Goal: Task Accomplishment & Management: Use online tool/utility

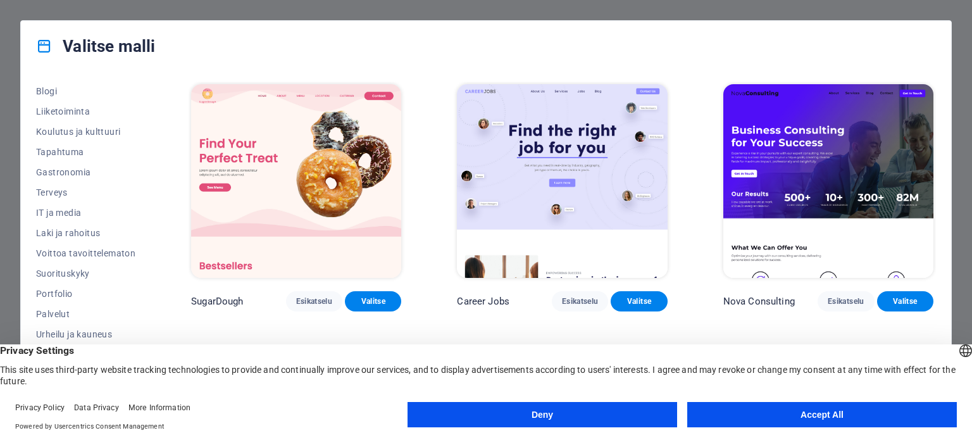
scroll to position [183, 0]
click at [588, 415] on button "Deny" at bounding box center [541, 414] width 269 height 25
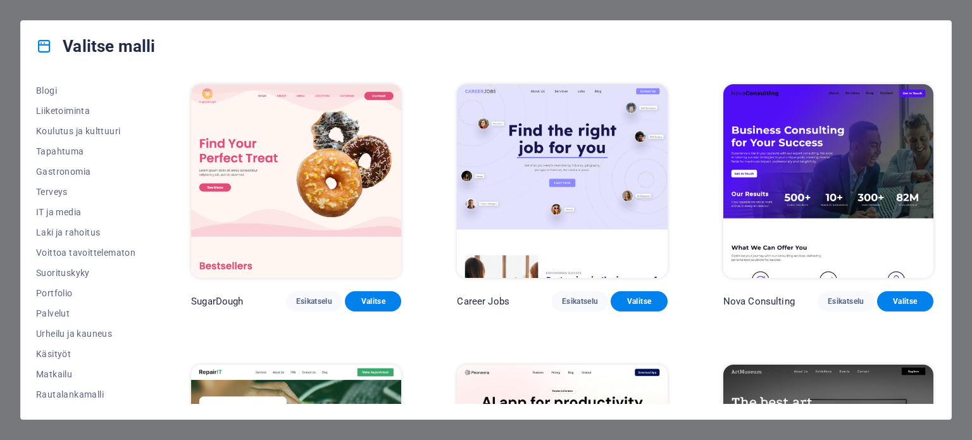
click at [40, 42] on icon at bounding box center [44, 46] width 16 height 16
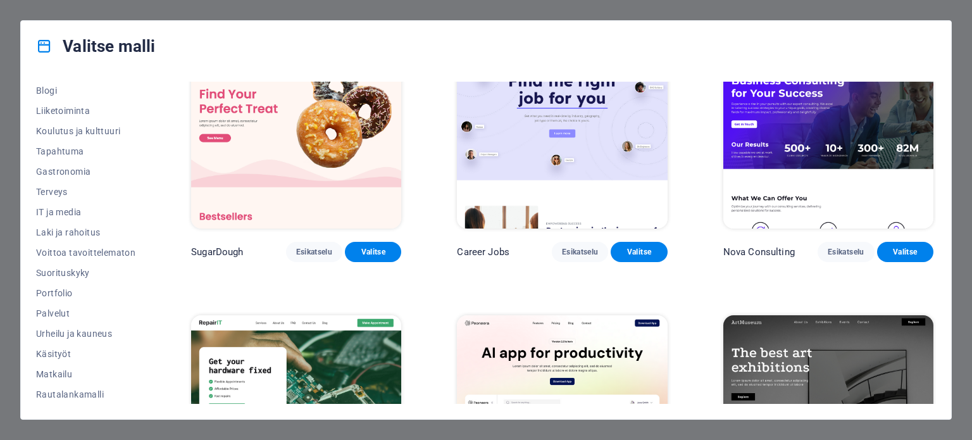
scroll to position [0, 0]
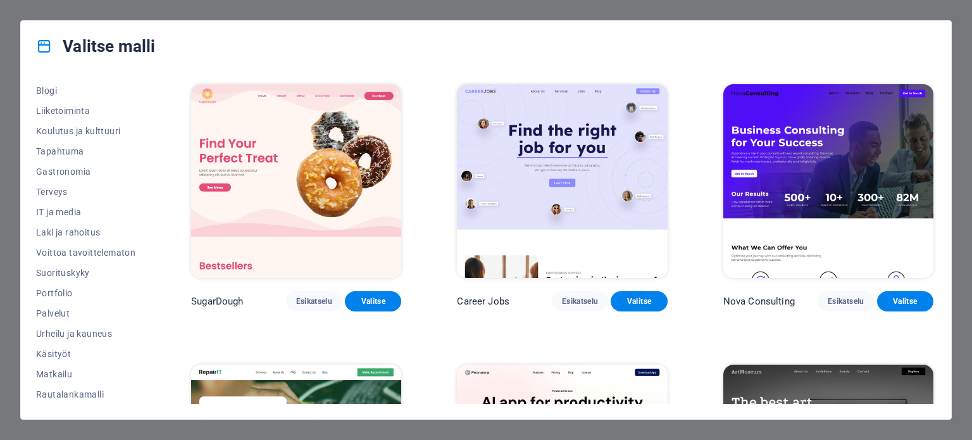
click at [99, 7] on div "Valitse malli Kaikki mallit Omat mallini Uusi Suositut Laskeutumissivu Monisivu…" at bounding box center [486, 220] width 972 height 440
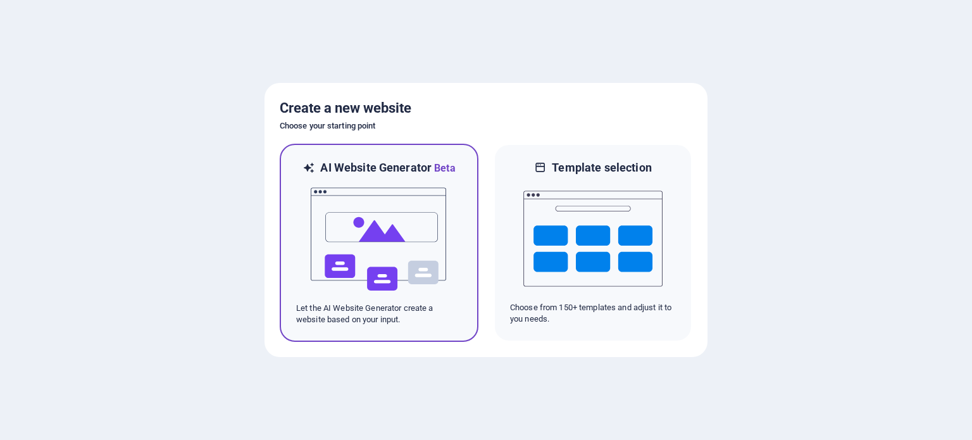
click at [402, 235] on img at bounding box center [378, 239] width 139 height 127
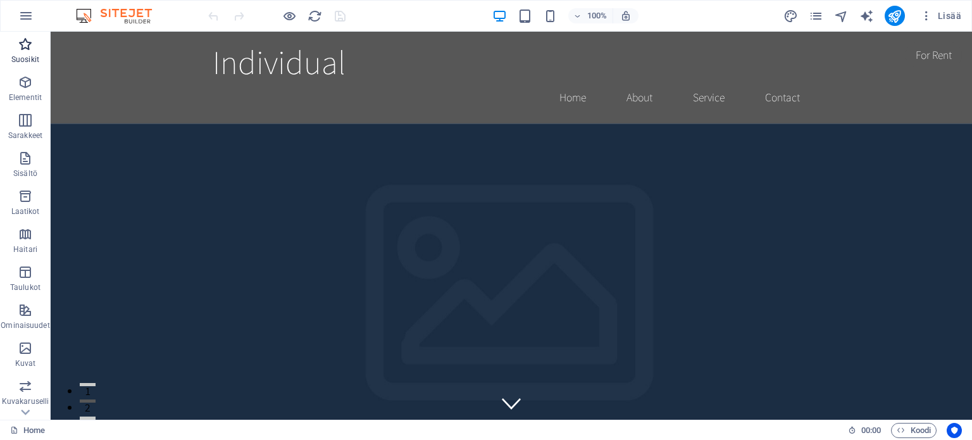
click at [25, 54] on span "Suosikit" at bounding box center [25, 52] width 51 height 30
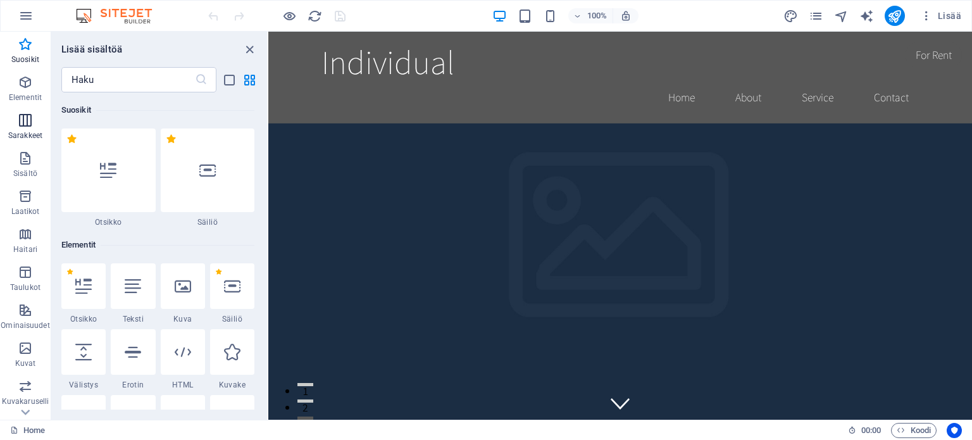
click at [22, 125] on icon "button" at bounding box center [25, 120] width 15 height 15
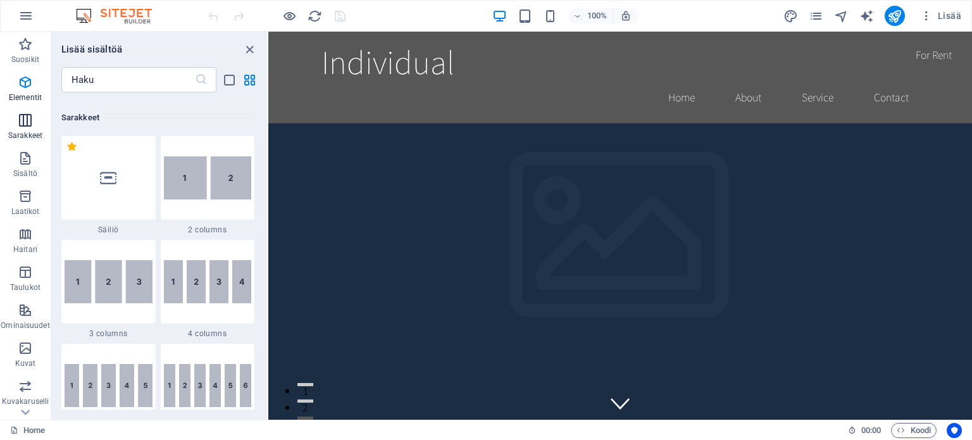
scroll to position [626, 0]
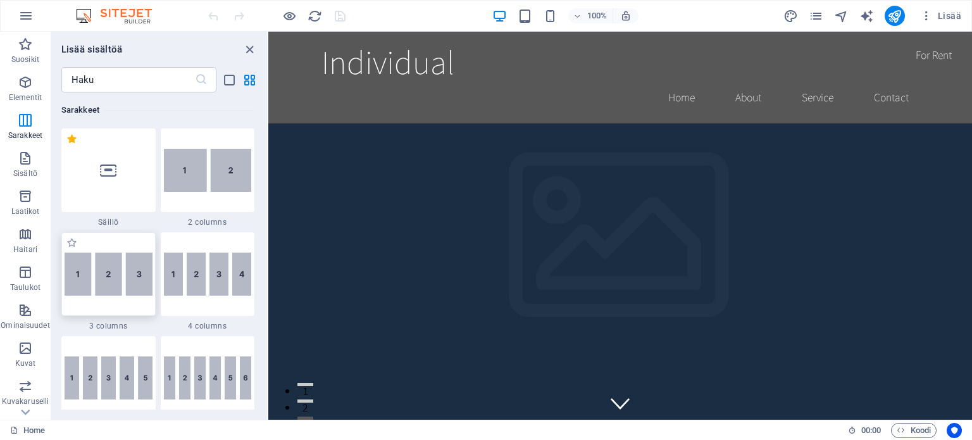
click at [113, 275] on img at bounding box center [109, 273] width 88 height 43
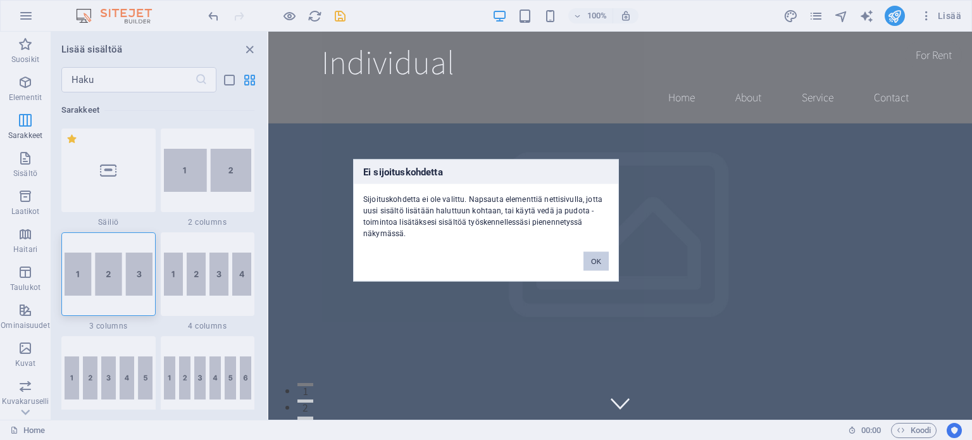
click at [597, 265] on button "OK" at bounding box center [595, 260] width 25 height 19
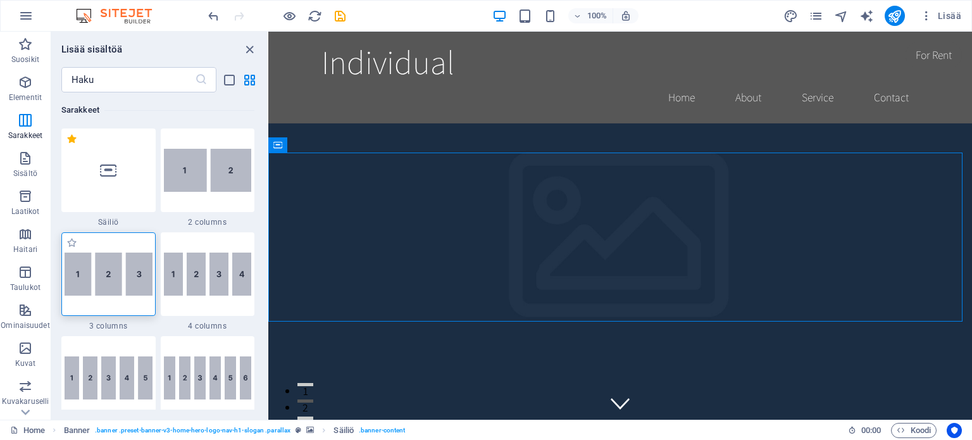
click at [91, 287] on img at bounding box center [109, 273] width 88 height 43
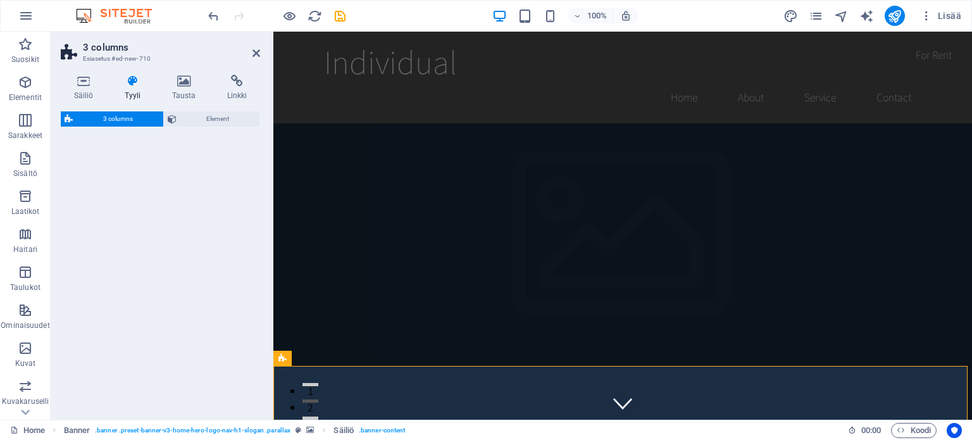
select select "rem"
select select "preset-columns-three-v2-default"
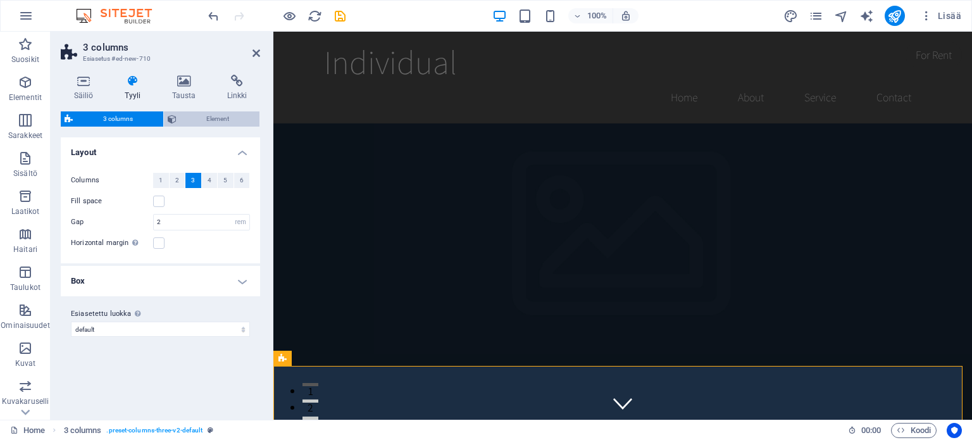
click at [207, 116] on span "Element" at bounding box center [218, 118] width 76 height 15
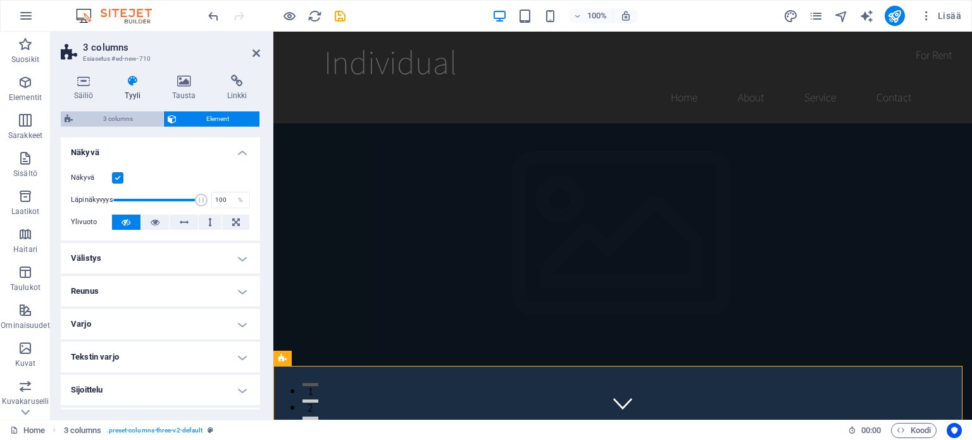
click at [136, 118] on span "3 columns" at bounding box center [118, 118] width 83 height 15
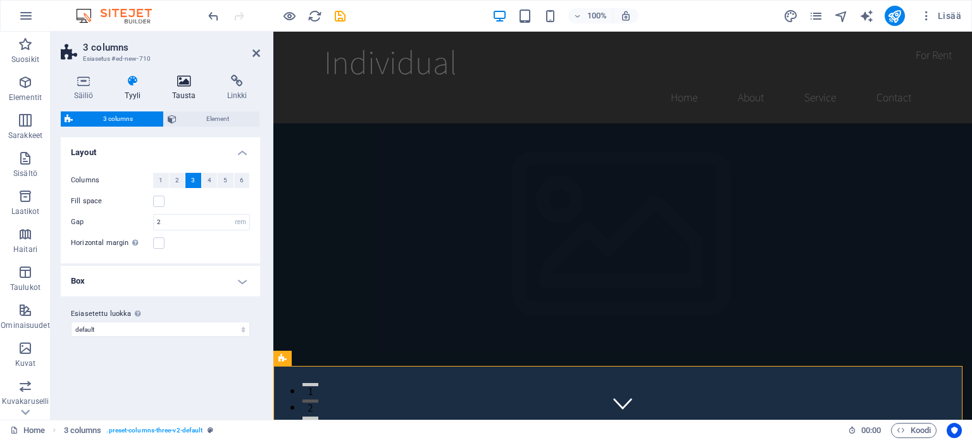
click at [183, 79] on icon at bounding box center [184, 81] width 50 height 13
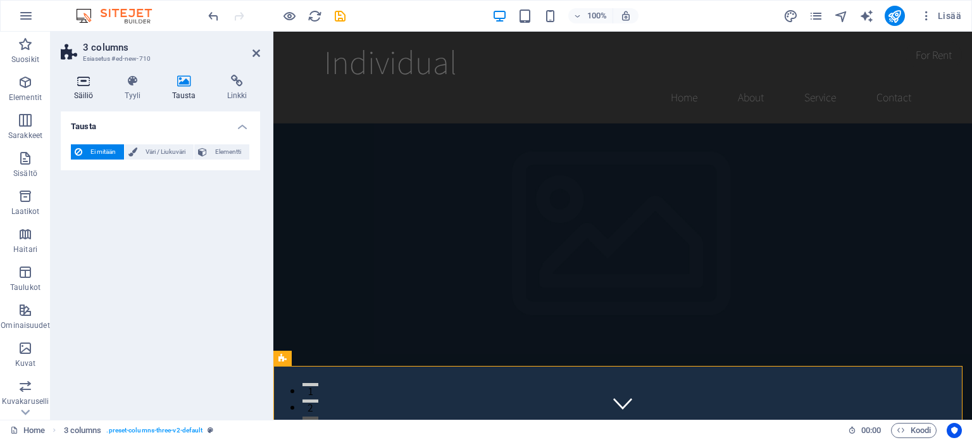
click at [93, 83] on icon at bounding box center [84, 81] width 46 height 13
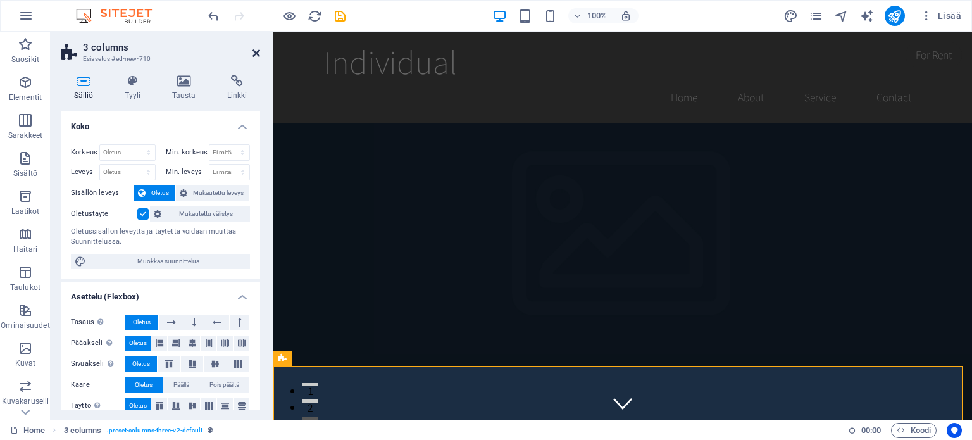
click at [257, 51] on icon at bounding box center [256, 53] width 8 height 10
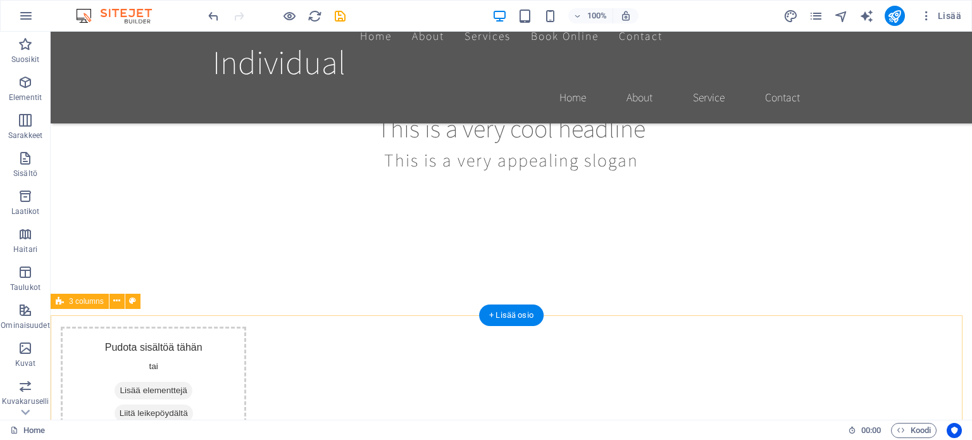
scroll to position [63, 0]
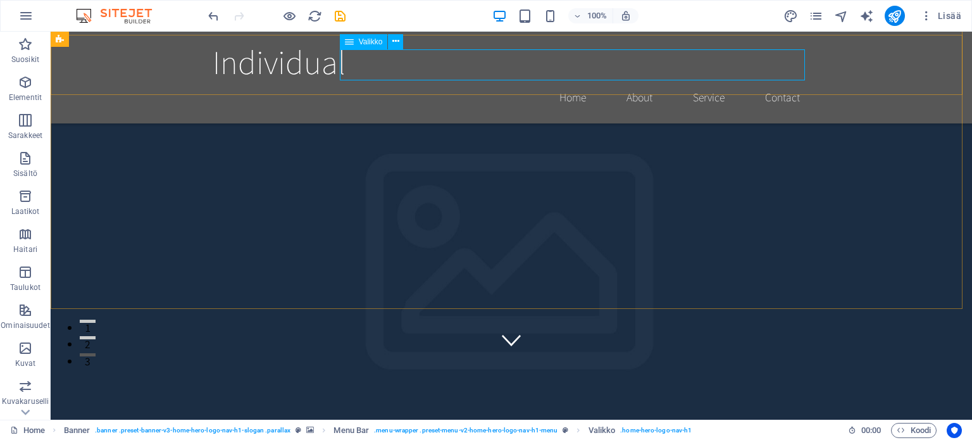
click at [368, 42] on span "Valikko" at bounding box center [371, 42] width 24 height 8
click at [397, 44] on icon at bounding box center [395, 41] width 7 height 13
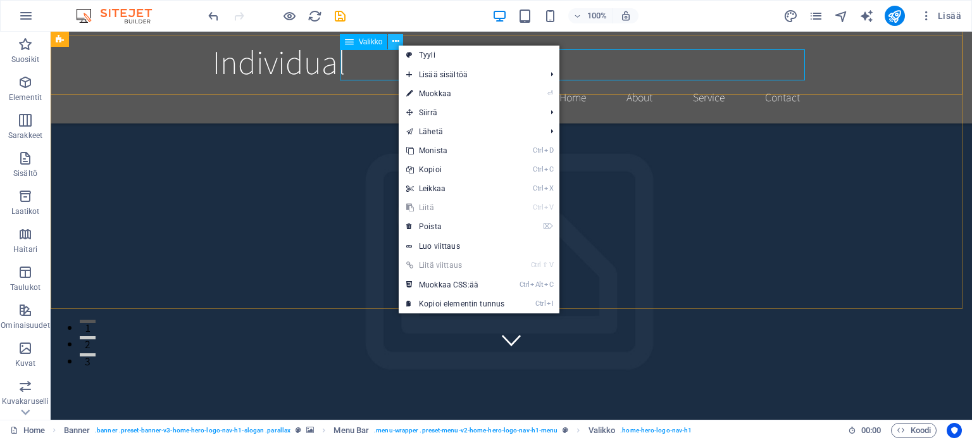
click at [397, 44] on icon at bounding box center [395, 41] width 7 height 13
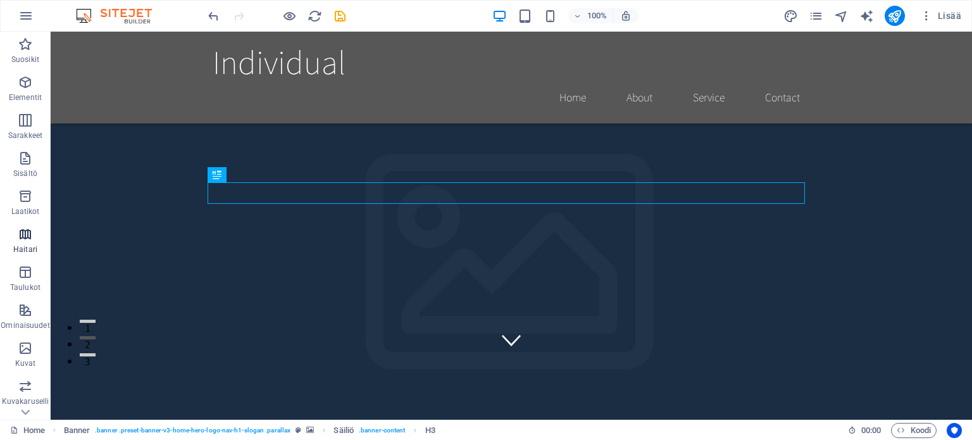
click at [20, 238] on icon "button" at bounding box center [25, 233] width 15 height 15
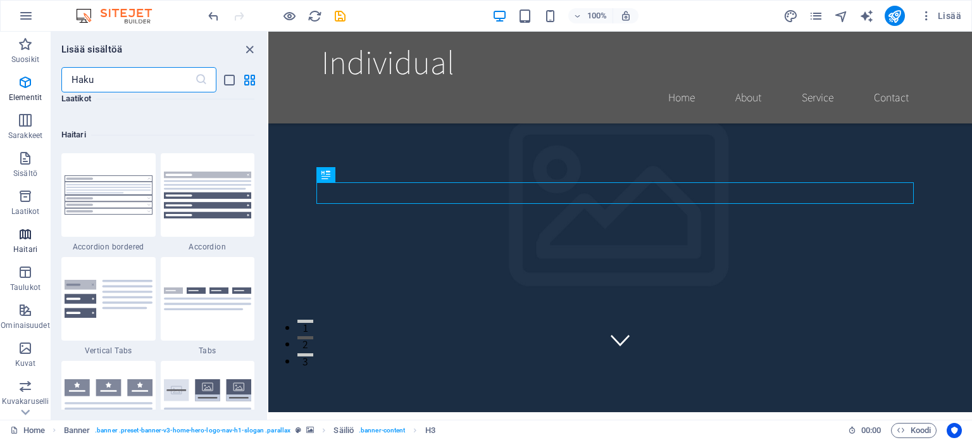
scroll to position [4038, 0]
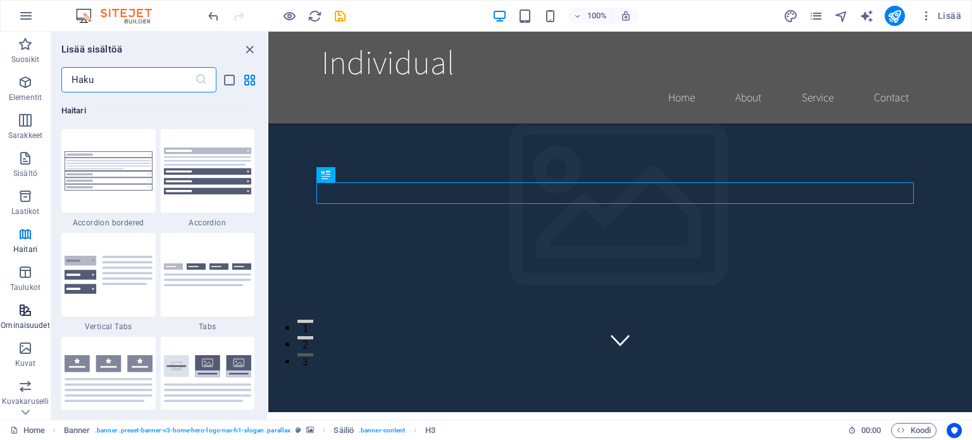
click at [28, 309] on icon "button" at bounding box center [25, 309] width 15 height 15
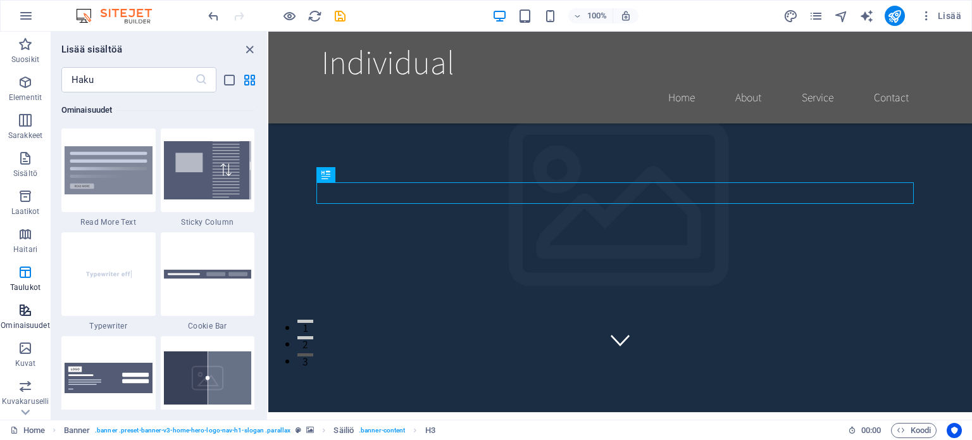
scroll to position [4931, 0]
click at [25, 386] on icon "button" at bounding box center [25, 385] width 15 height 15
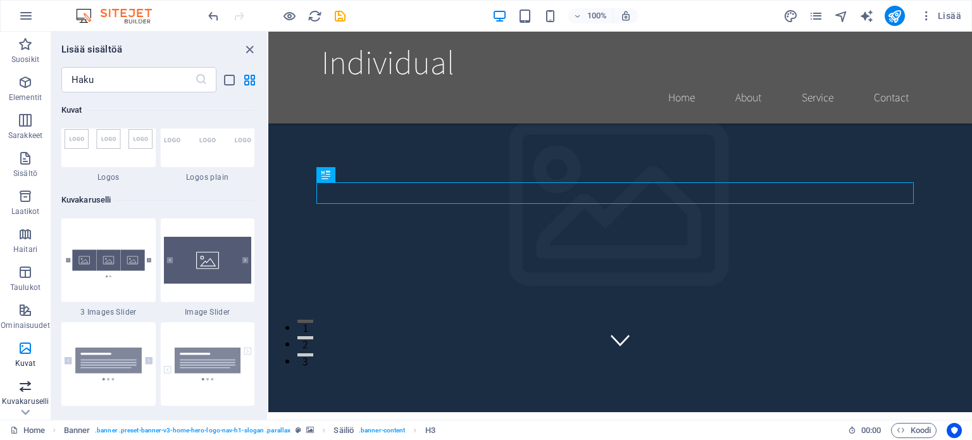
scroll to position [7171, 0]
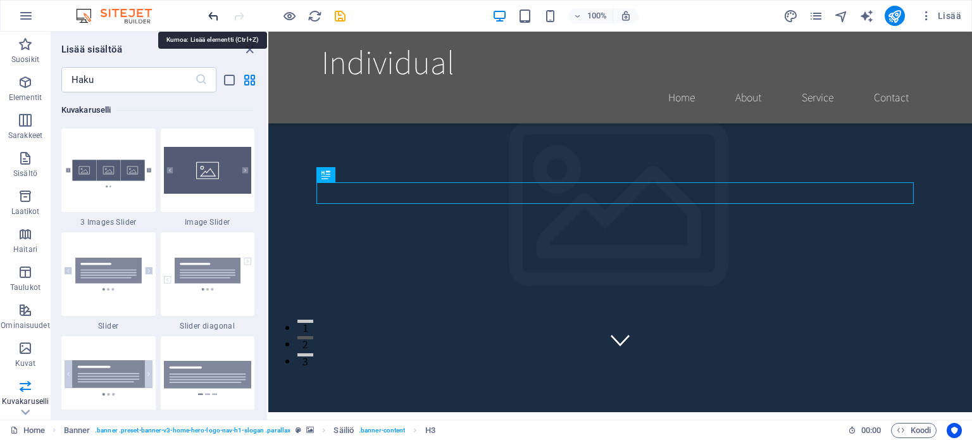
click at [207, 12] on icon "undo" at bounding box center [213, 16] width 15 height 15
click at [207, 12] on div at bounding box center [277, 16] width 142 height 20
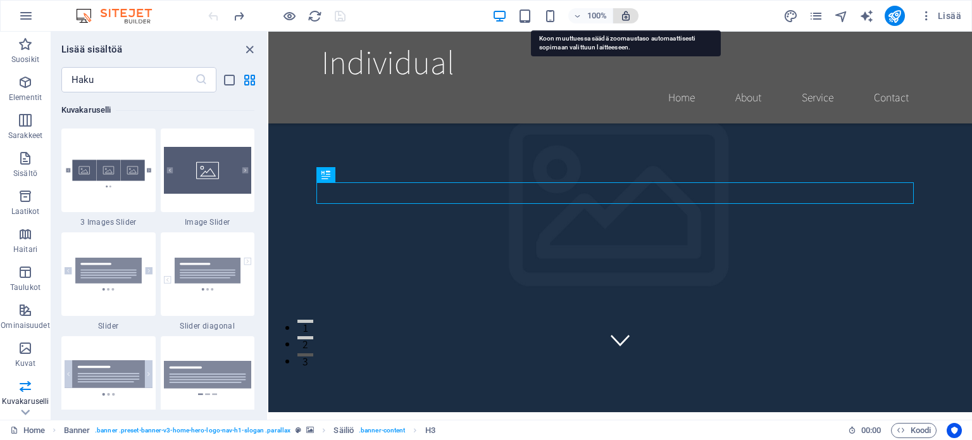
click at [624, 14] on icon "button" at bounding box center [625, 15] width 11 height 11
click at [624, 15] on icon "button" at bounding box center [625, 15] width 11 height 11
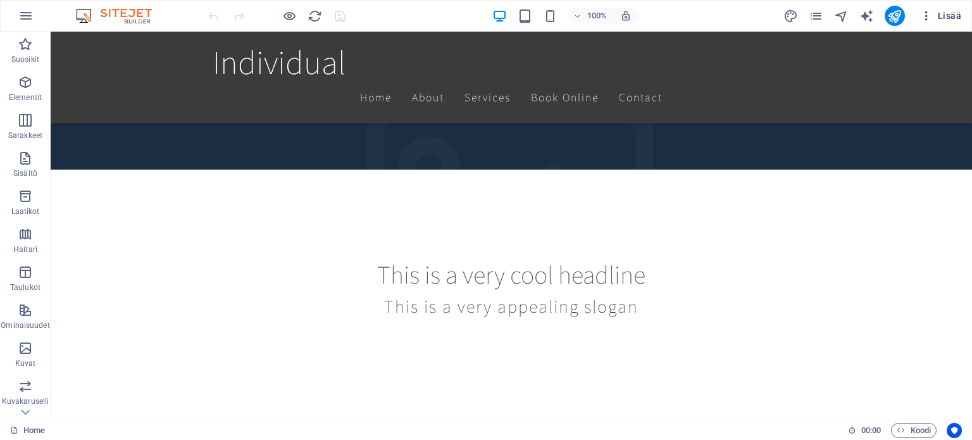
click at [956, 17] on span "Lisää" at bounding box center [940, 15] width 41 height 13
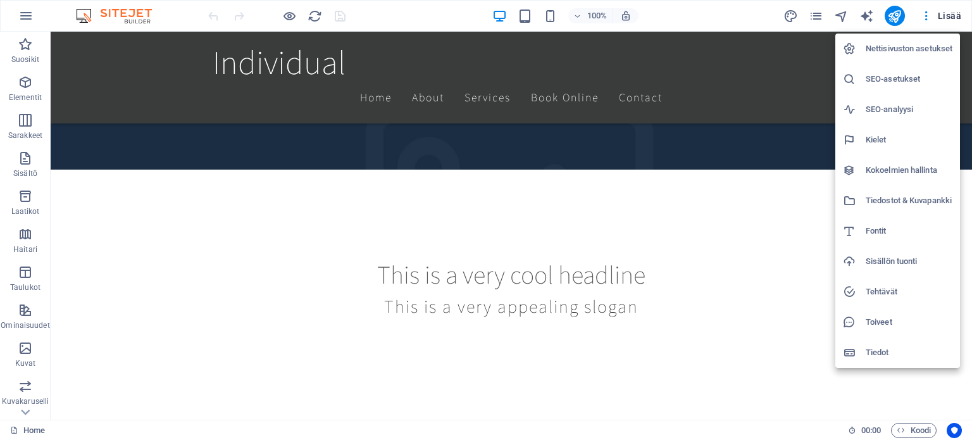
click at [466, 99] on div at bounding box center [486, 220] width 972 height 440
